Goal: Information Seeking & Learning: Learn about a topic

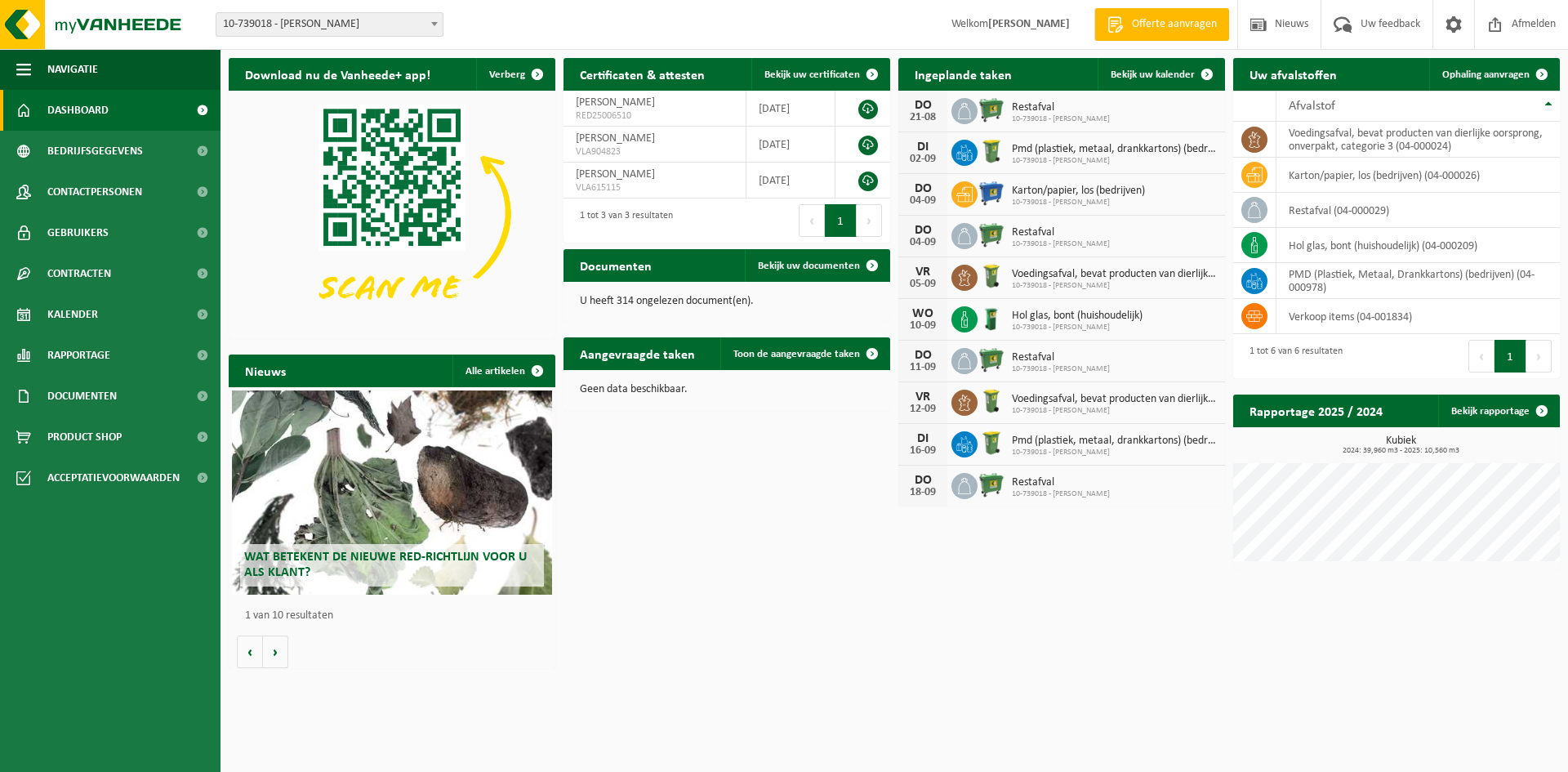
click at [460, 537] on div "Wat betekent de nieuwe RED-richtlijn voor u als klant?" at bounding box center [392, 493] width 320 height 204
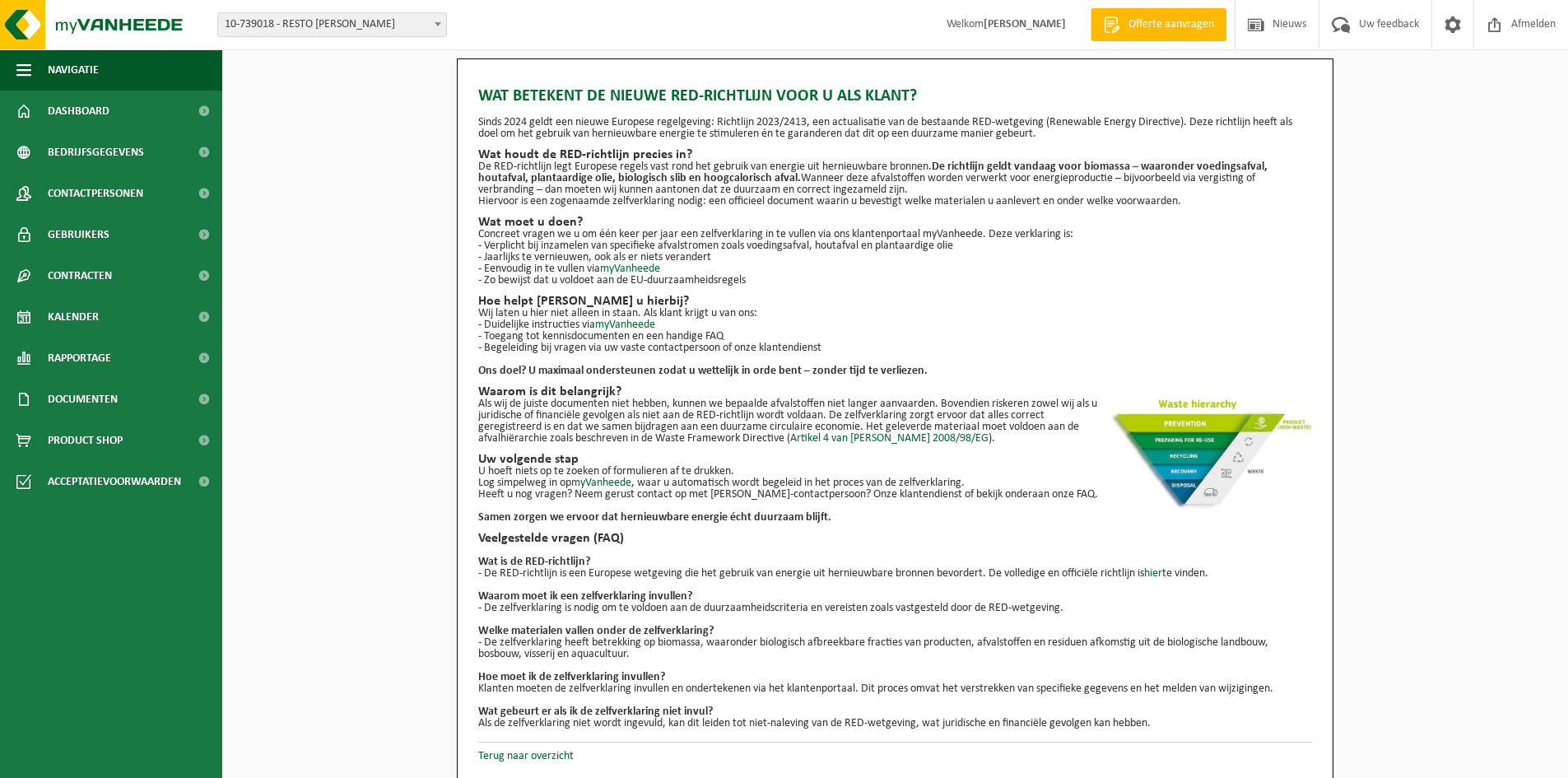
scroll to position [2, 0]
